Goal: Complete application form

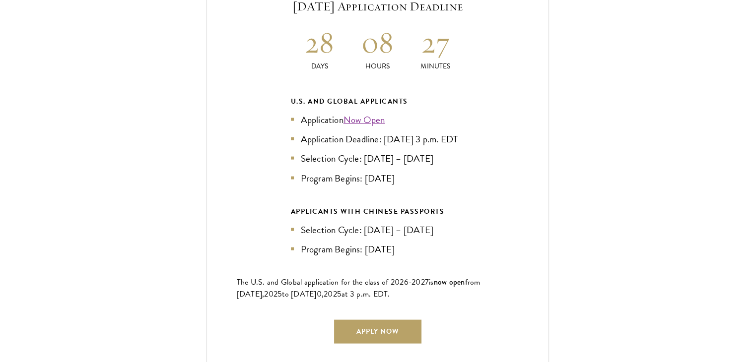
scroll to position [2332, 0]
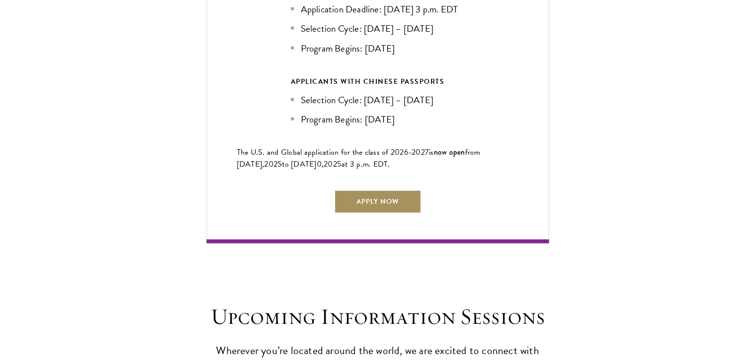
click at [409, 190] on link "Apply Now" at bounding box center [377, 202] width 87 height 24
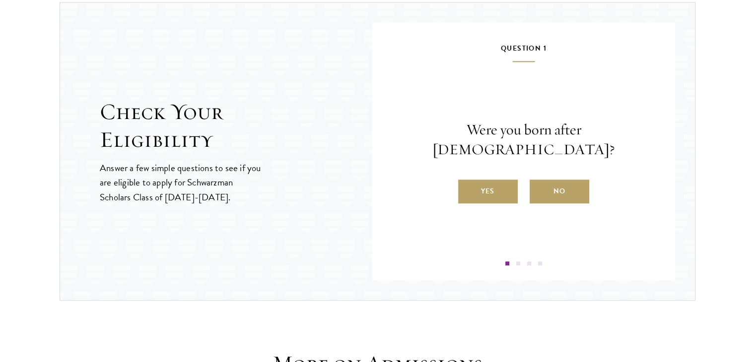
click at [498, 180] on label "Yes" at bounding box center [488, 192] width 60 height 24
click at [467, 181] on input "Yes" at bounding box center [462, 185] width 9 height 9
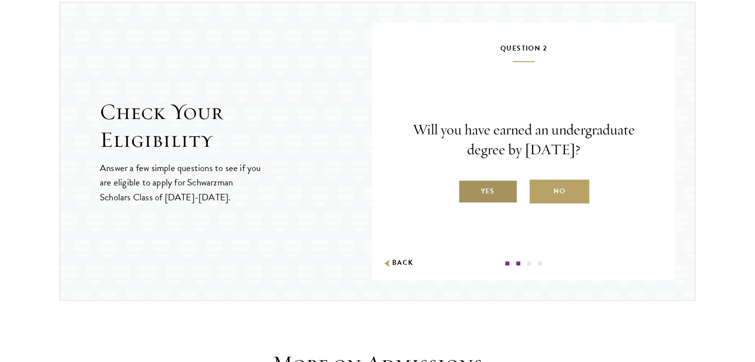
click at [501, 185] on label "Yes" at bounding box center [488, 192] width 60 height 24
click at [467, 185] on input "Yes" at bounding box center [462, 185] width 9 height 9
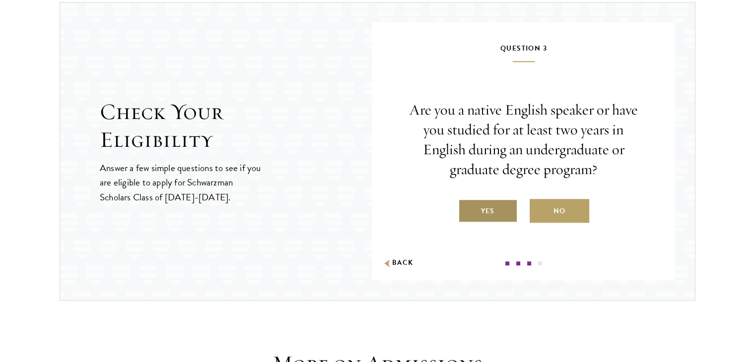
click at [508, 209] on label "Yes" at bounding box center [488, 211] width 60 height 24
click at [467, 209] on input "Yes" at bounding box center [462, 204] width 9 height 9
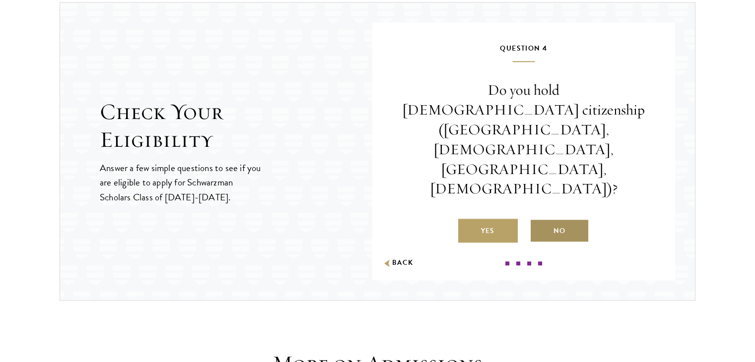
click at [551, 219] on label "No" at bounding box center [559, 231] width 60 height 24
click at [538, 220] on input "No" at bounding box center [533, 224] width 9 height 9
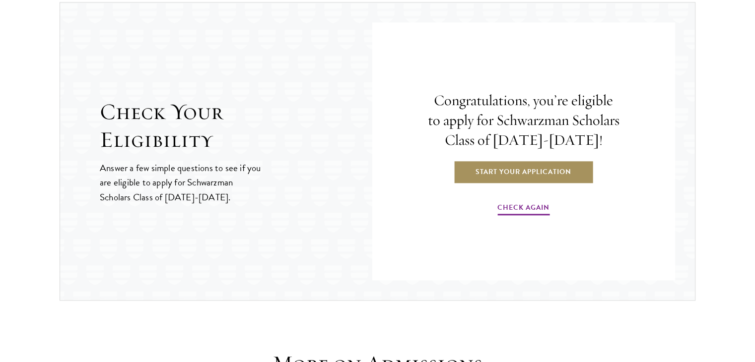
click at [565, 173] on link "Start Your Application" at bounding box center [523, 172] width 140 height 24
